Goal: Information Seeking & Learning: Find specific fact

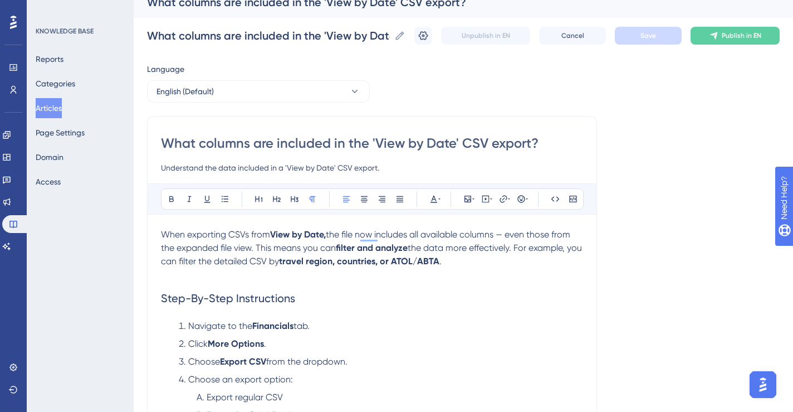
scroll to position [17, 0]
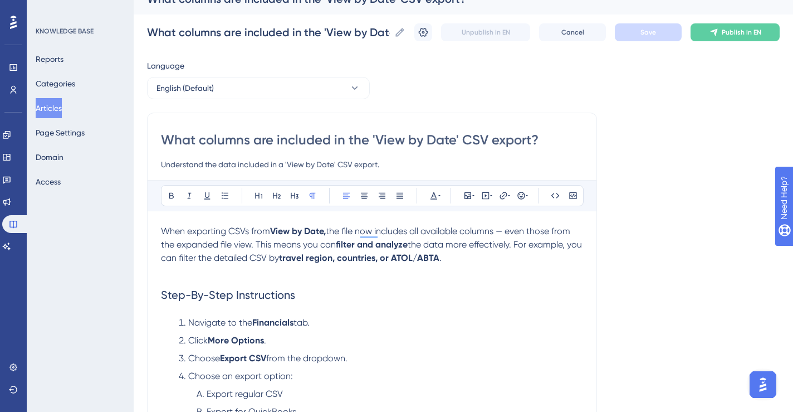
click at [531, 140] on input "What columns are included in the 'View by Date' CSV export?" at bounding box center [372, 140] width 422 height 18
type input "What columns are included in the 'View by Date' CSV export from the Financials ?"
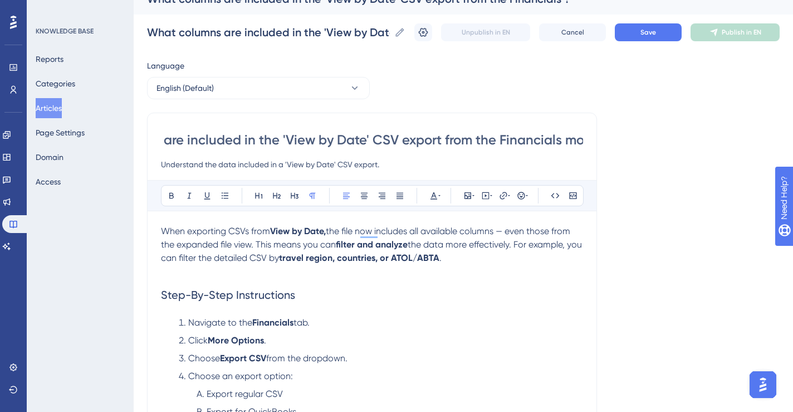
scroll to position [0, 116]
type input "What columns are included in the 'View by Date' CSV export from the Financials …"
drag, startPoint x: 273, startPoint y: 141, endPoint x: 197, endPoint y: 140, distance: 75.7
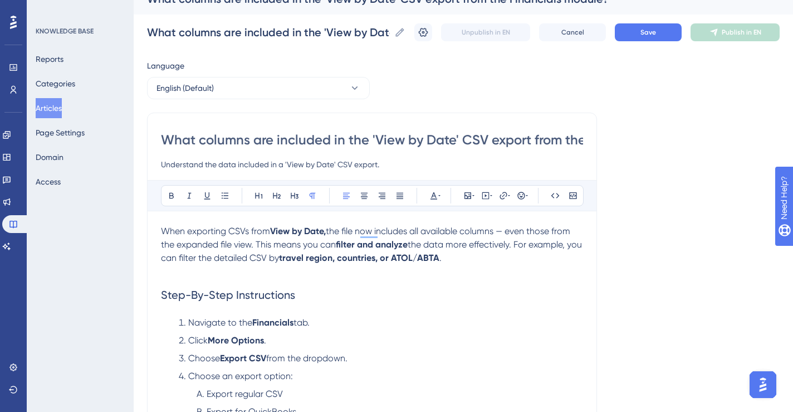
click at [197, 140] on input "What columns are included in the 'View by Date' CSV export from the Financials …" at bounding box center [372, 140] width 422 height 18
type input "What is included in the 'View by Date' CSV export from the Financials module?"
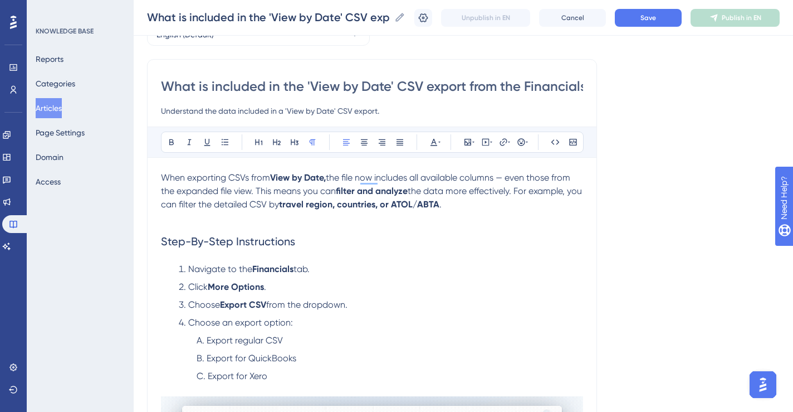
scroll to position [66, 0]
type input "What is included in the 'View by Date' CSV export from the Financials module?"
click at [326, 180] on strong "View by Date," at bounding box center [298, 177] width 56 height 11
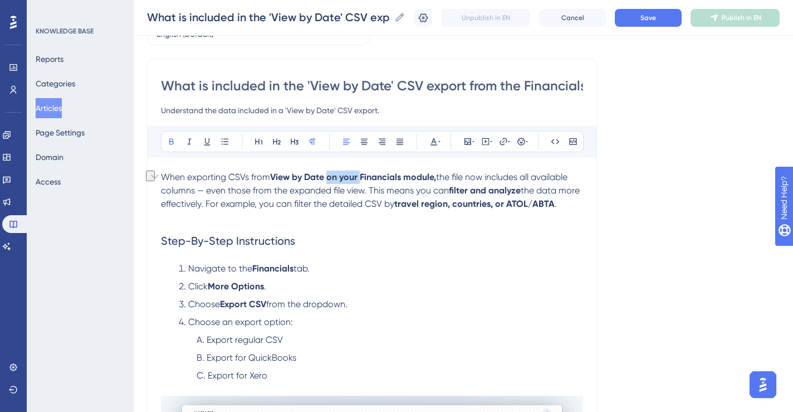
drag, startPoint x: 361, startPoint y: 176, endPoint x: 331, endPoint y: 177, distance: 30.6
click at [331, 177] on strong "View by Date on your Financials module," at bounding box center [353, 177] width 166 height 11
click at [415, 184] on p "When exporting CSVs from View by Date on your Financials module, the file now i…" at bounding box center [372, 190] width 422 height 40
click at [289, 190] on span "the file now includes all available columns — even those from the expanded file…" at bounding box center [363, 184] width 404 height 24
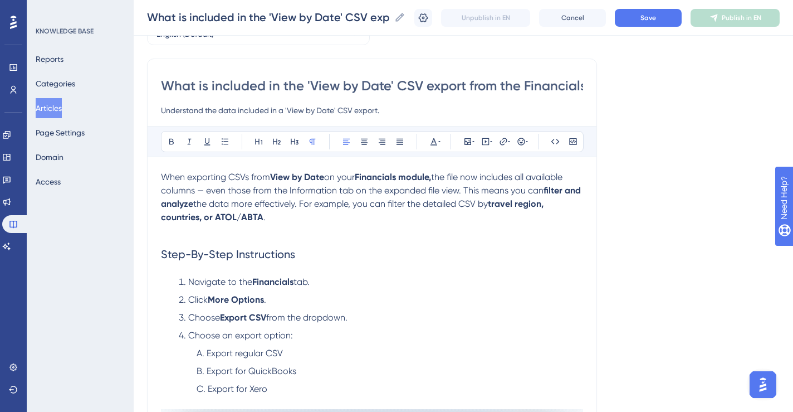
click at [205, 205] on span "the data more effectively. For example, you can filter the detailed CSV by" at bounding box center [340, 203] width 295 height 11
click at [288, 214] on p "When exporting CSVs from View by Date on your Financials module, the file now i…" at bounding box center [372, 196] width 422 height 53
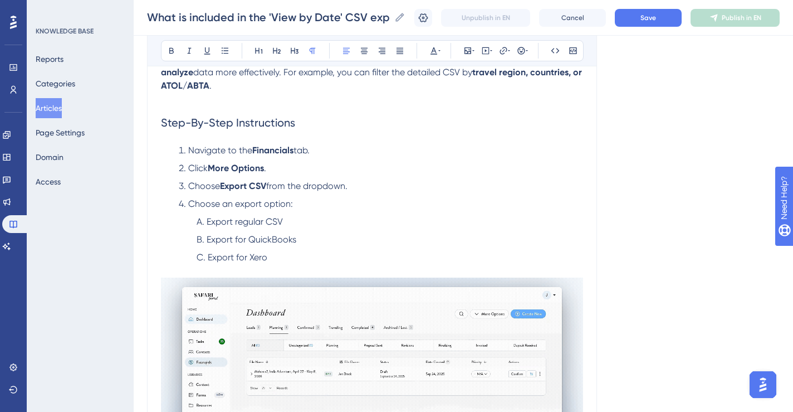
scroll to position [198, 0]
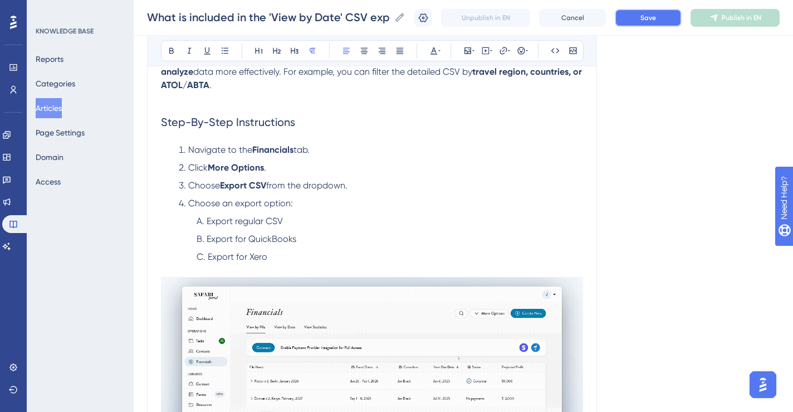
click at [646, 18] on span "Save" at bounding box center [648, 17] width 16 height 9
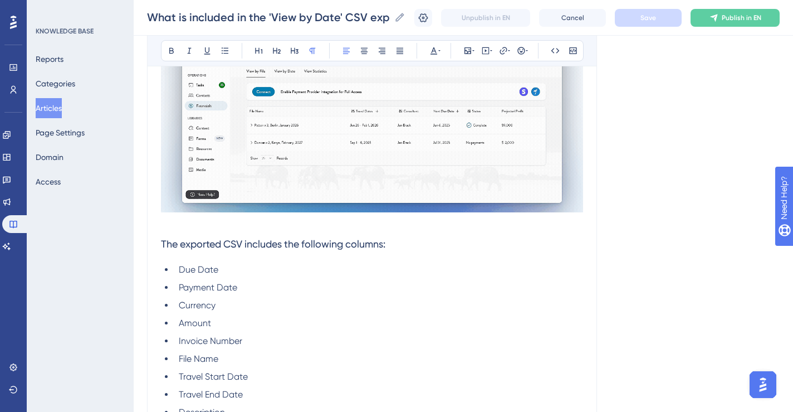
scroll to position [509, 0]
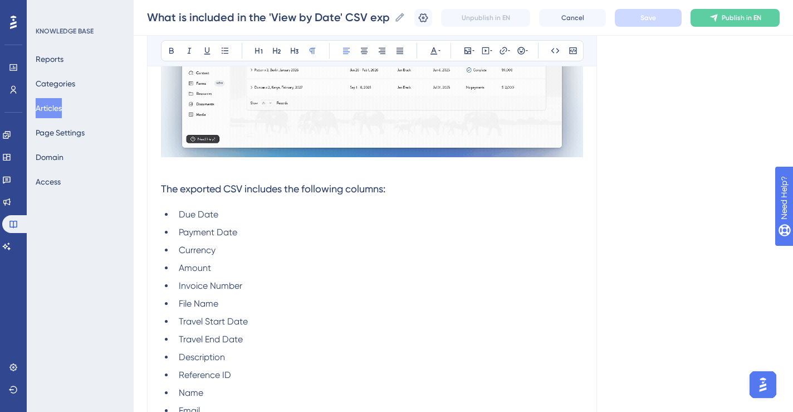
click at [204, 192] on span "The exported CSV includes the following columns:" at bounding box center [273, 189] width 224 height 12
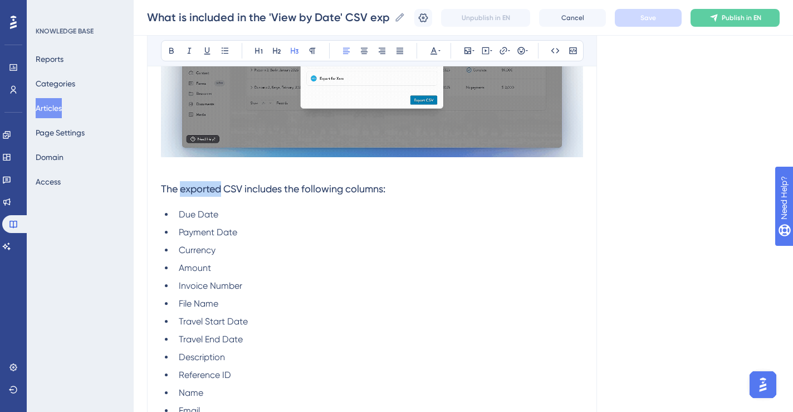
click at [204, 192] on span "The exported CSV includes the following columns:" at bounding box center [273, 189] width 224 height 12
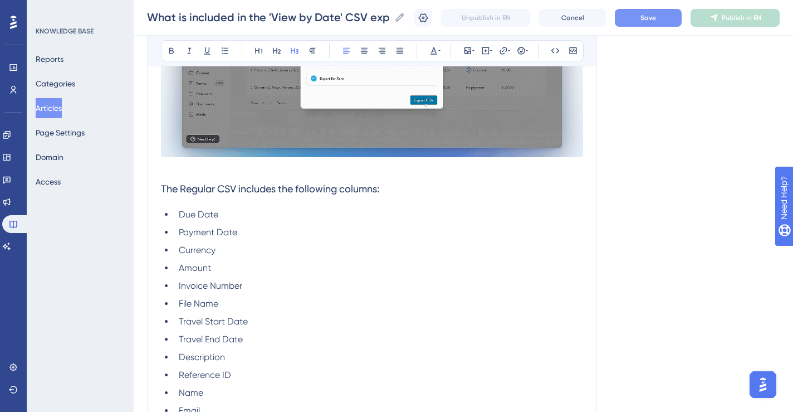
click at [239, 190] on span "The Regular CSV includes the following columns:" at bounding box center [270, 189] width 218 height 12
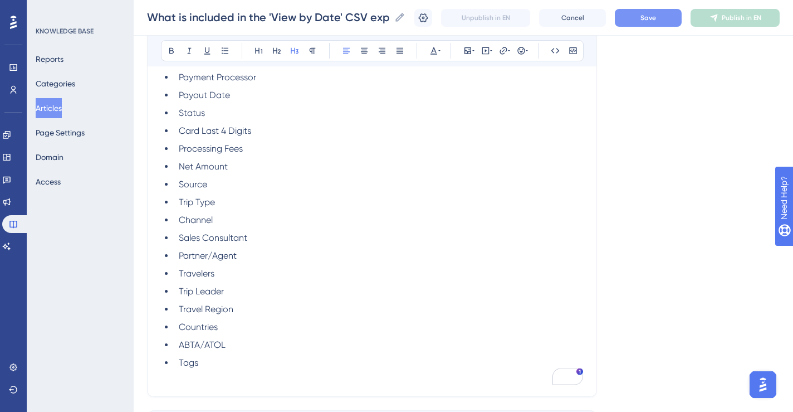
scroll to position [980, 0]
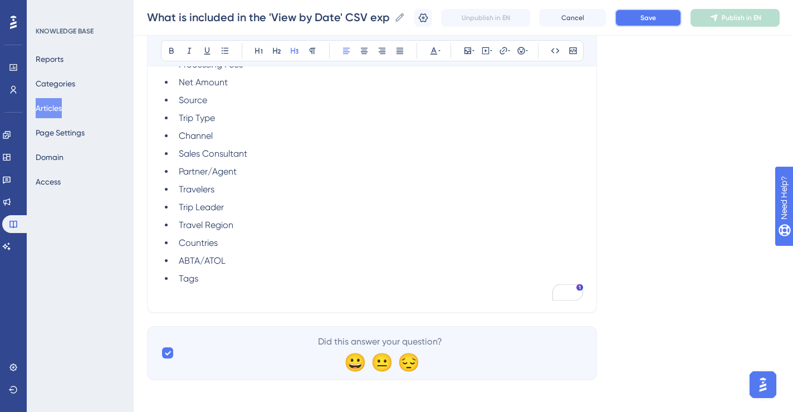
click at [648, 18] on span "Save" at bounding box center [648, 17] width 16 height 9
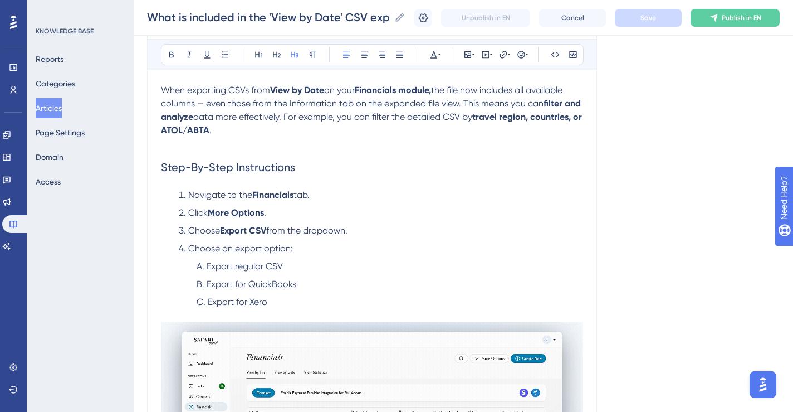
scroll to position [91, 0]
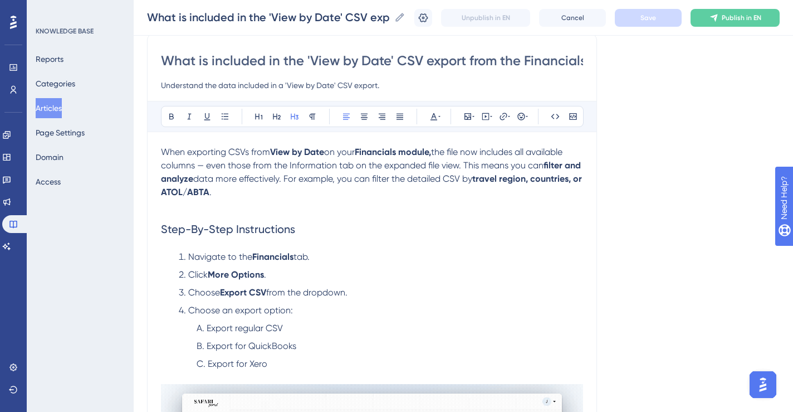
click at [174, 168] on span "the file now includes all available columns — even those from the Information t…" at bounding box center [363, 158] width 404 height 24
click at [535, 160] on p "When exporting CSVs from View by Date on your Financials module, the file now i…" at bounding box center [372, 171] width 422 height 53
drag, startPoint x: 526, startPoint y: 152, endPoint x: 287, endPoint y: 164, distance: 239.2
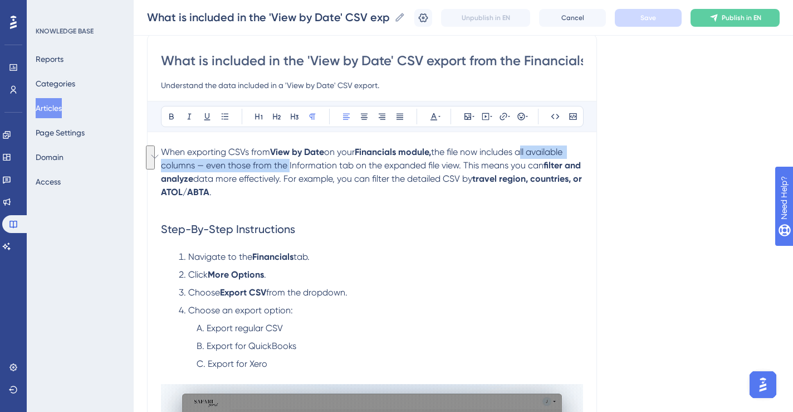
click at [287, 164] on span "the file now includes all available columns — even those from the Information t…" at bounding box center [363, 158] width 404 height 24
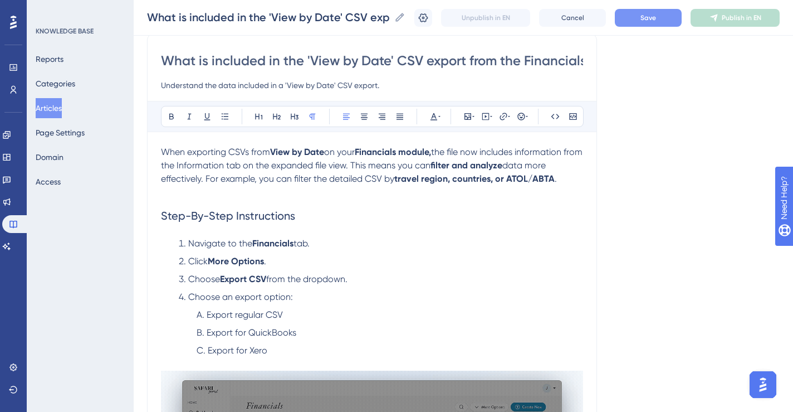
click at [267, 166] on span "the file now includes information from the Information tab on the expanded file…" at bounding box center [373, 158] width 424 height 24
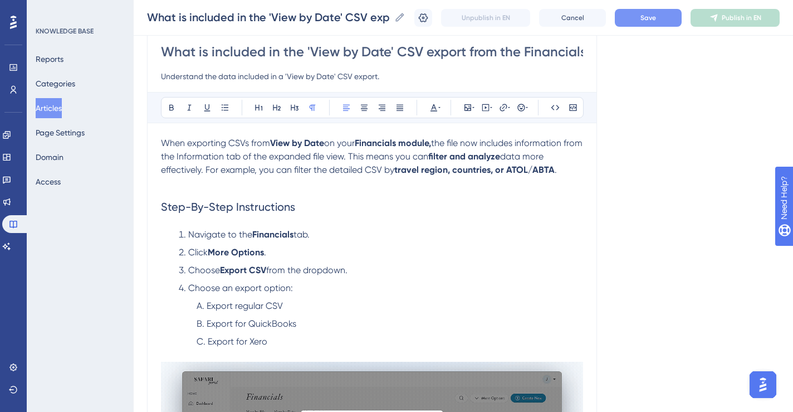
scroll to position [102, 0]
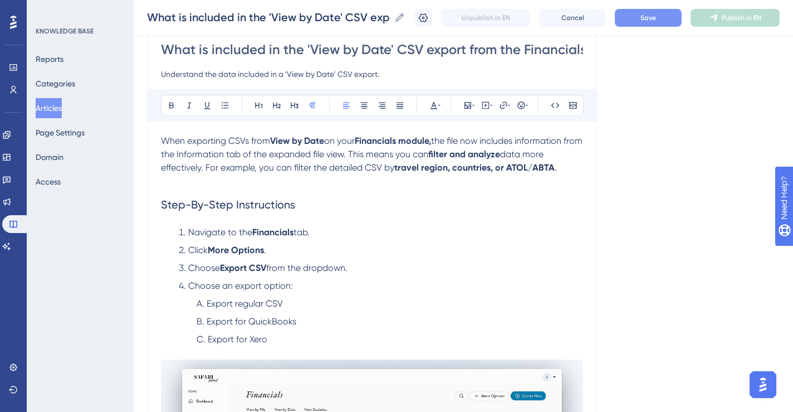
click at [639, 17] on button "Save" at bounding box center [648, 18] width 67 height 18
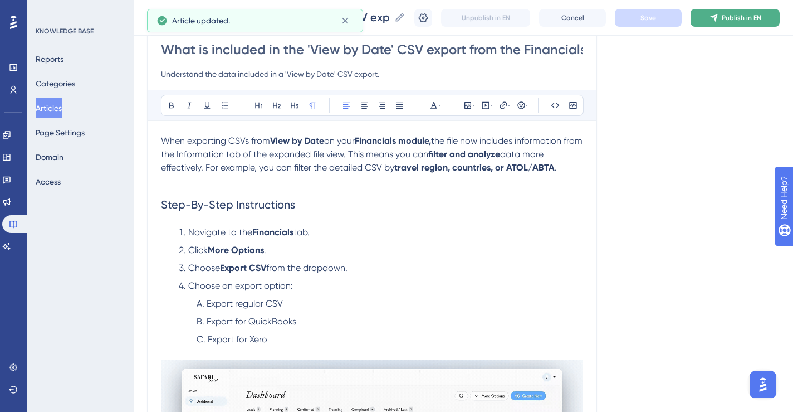
click at [727, 16] on span "Publish in EN" at bounding box center [742, 17] width 40 height 9
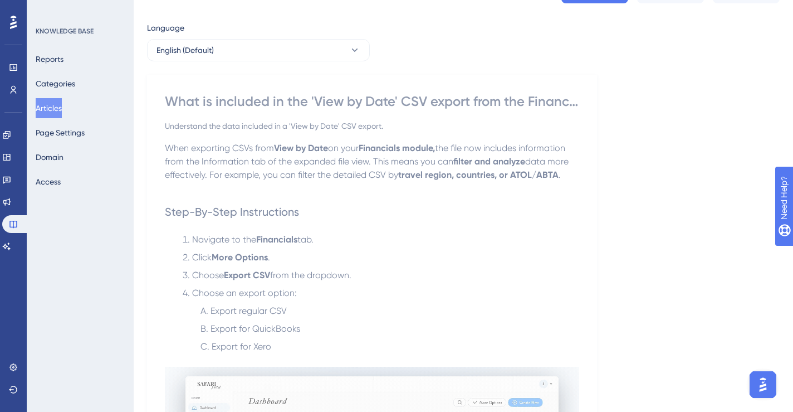
scroll to position [62, 0]
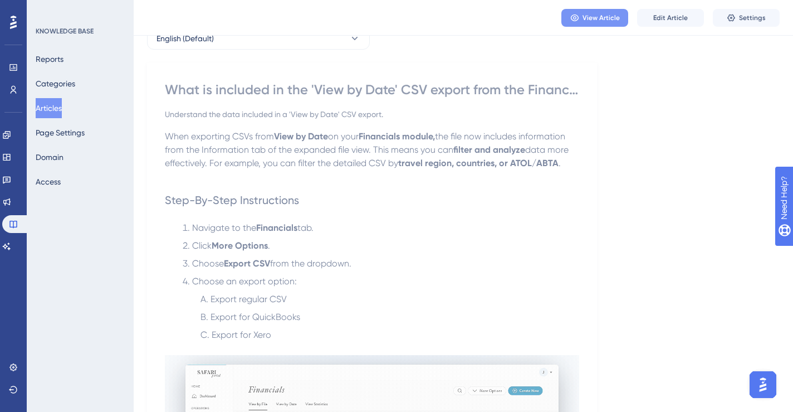
click at [605, 17] on span "View Article" at bounding box center [600, 17] width 37 height 9
